Goal: Transaction & Acquisition: Book appointment/travel/reservation

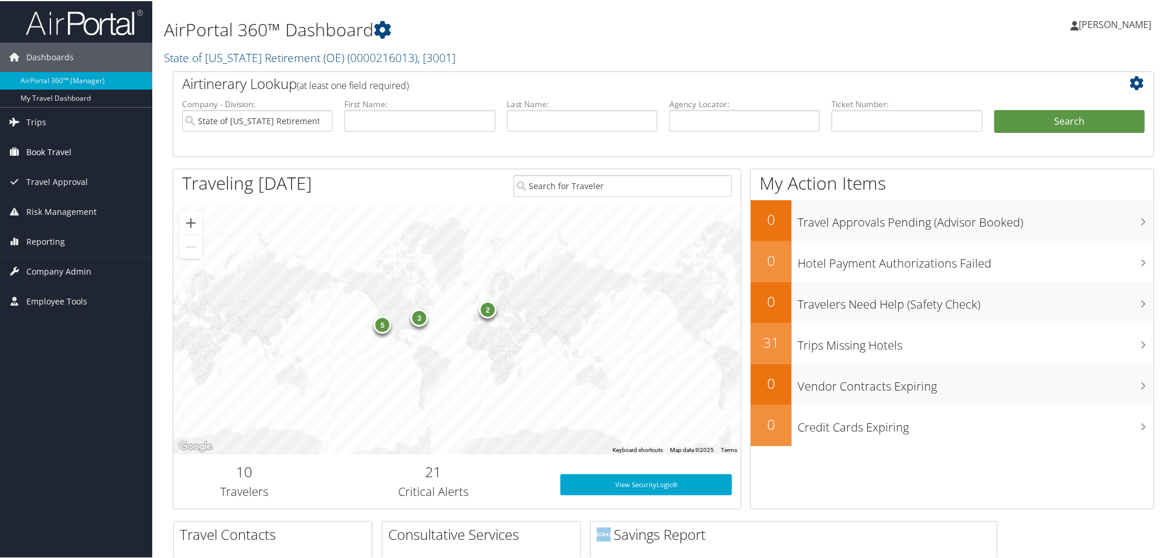
click at [69, 144] on span "Book Travel" at bounding box center [48, 150] width 45 height 29
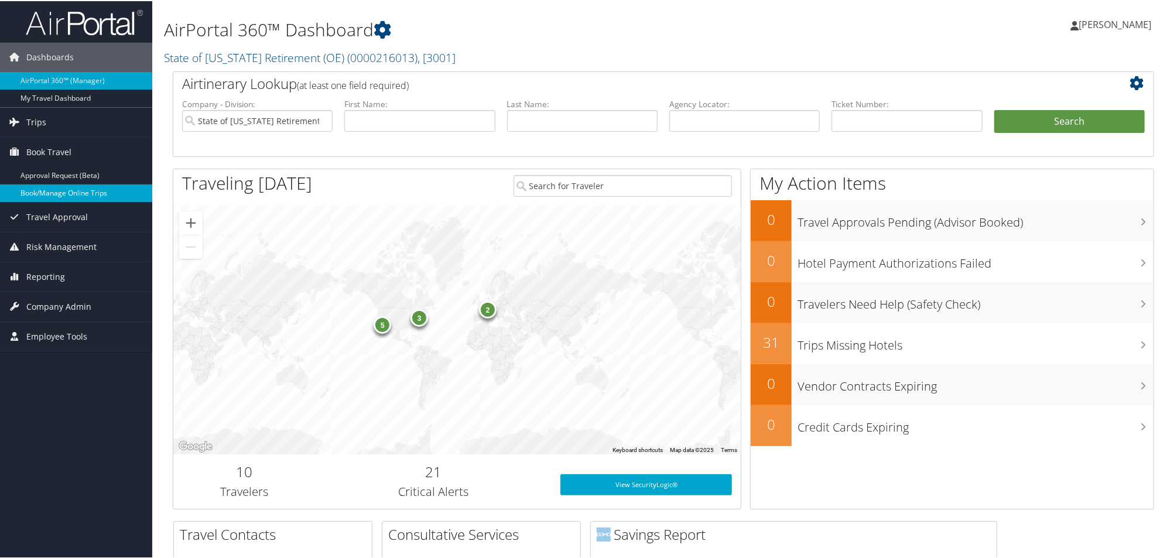
click at [67, 194] on link "Book/Manage Online Trips" at bounding box center [76, 192] width 152 height 18
